Goal: Information Seeking & Learning: Get advice/opinions

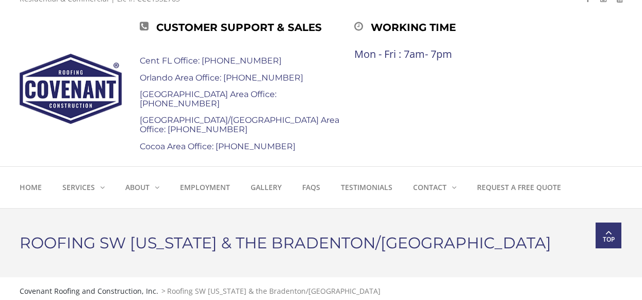
scroll to position [103, 0]
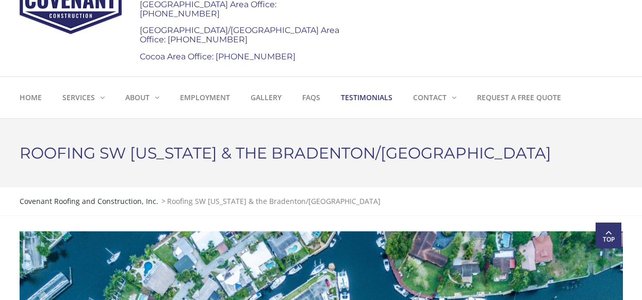
click at [362, 102] on strong "Testimonials" at bounding box center [367, 97] width 52 height 10
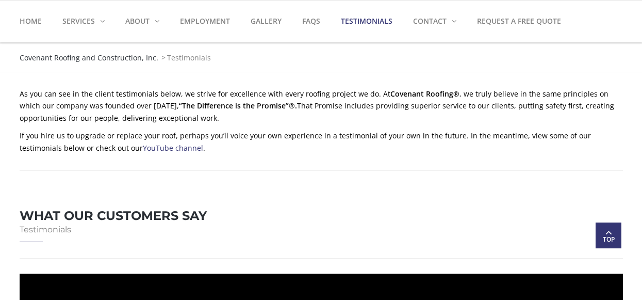
scroll to position [155, 0]
